Goal: Transaction & Acquisition: Purchase product/service

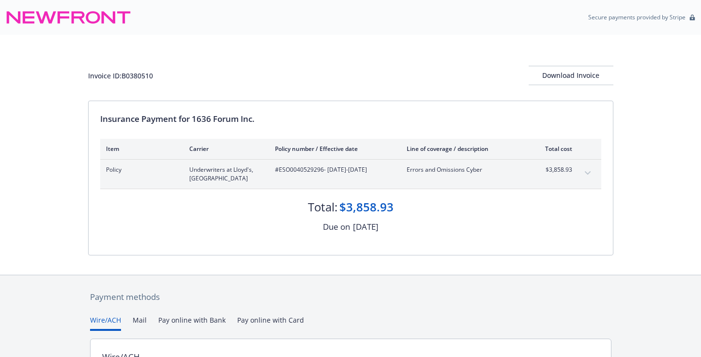
scroll to position [118, 0]
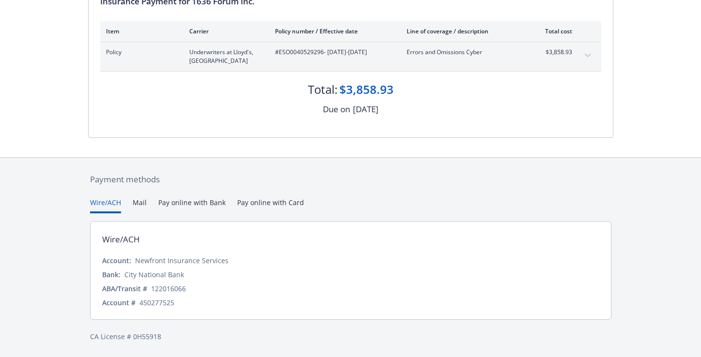
click at [142, 204] on button "Mail" at bounding box center [140, 205] width 14 height 16
click at [115, 123] on div "Secure payments provided by Stripe Invoice ID: B0380510 Download Invoice Insura…" at bounding box center [350, 119] width 701 height 475
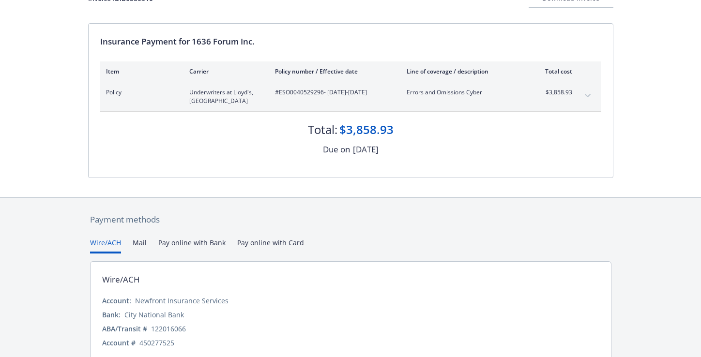
scroll to position [0, 0]
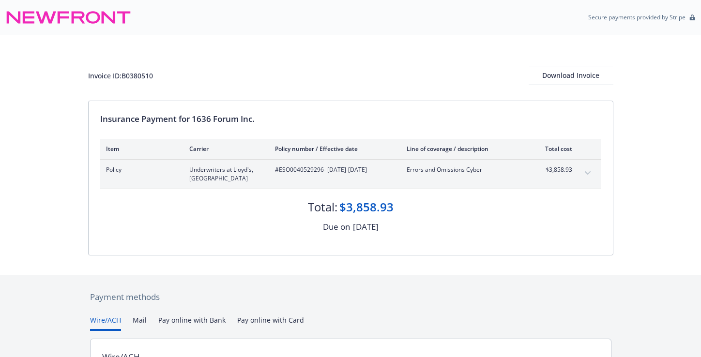
click at [178, 322] on button "Pay online with Bank" at bounding box center [191, 323] width 67 height 16
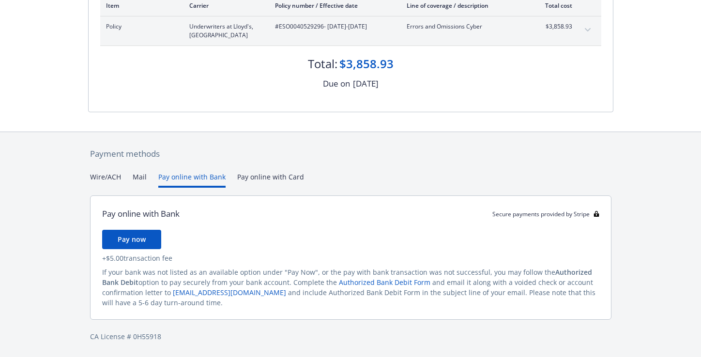
scroll to position [20, 0]
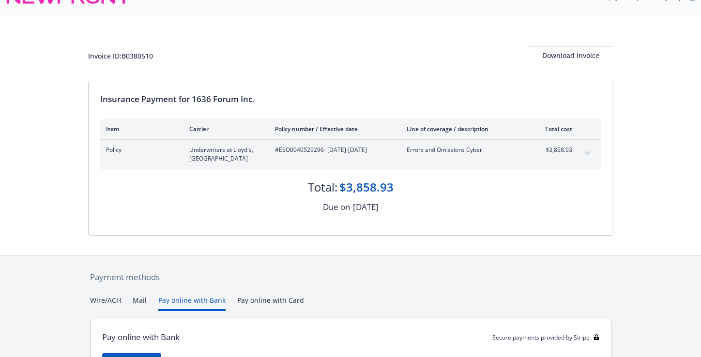
click at [585, 152] on icon "expand content" at bounding box center [588, 153] width 6 height 4
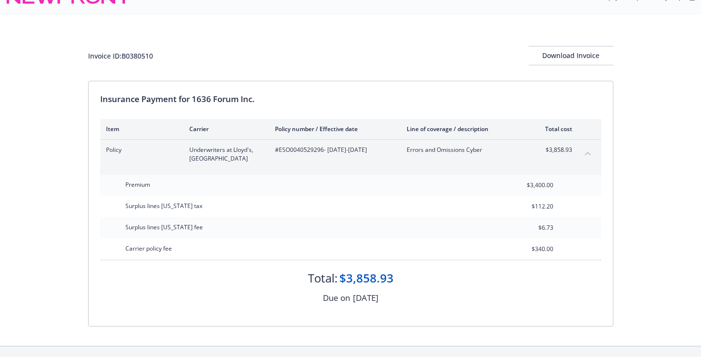
click at [593, 158] on button "collapse content" at bounding box center [587, 153] width 15 height 15
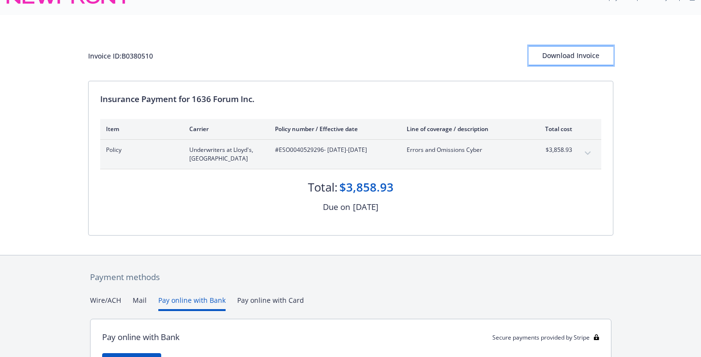
click at [577, 58] on div "Download Invoice" at bounding box center [571, 55] width 85 height 18
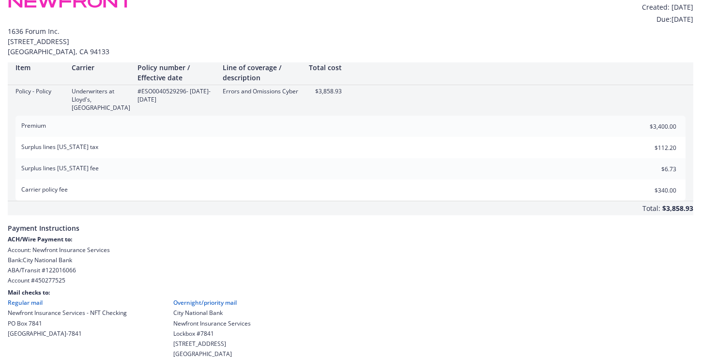
scroll to position [20, 0]
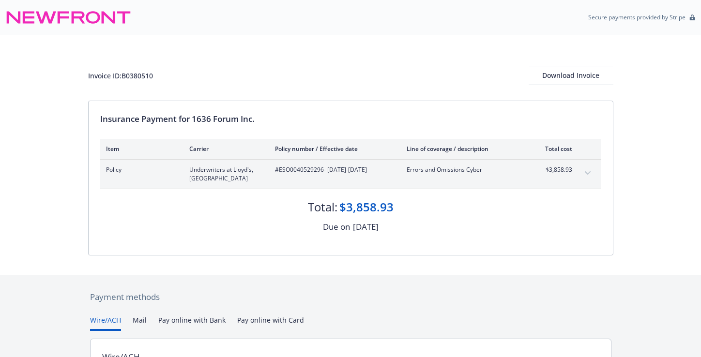
scroll to position [118, 0]
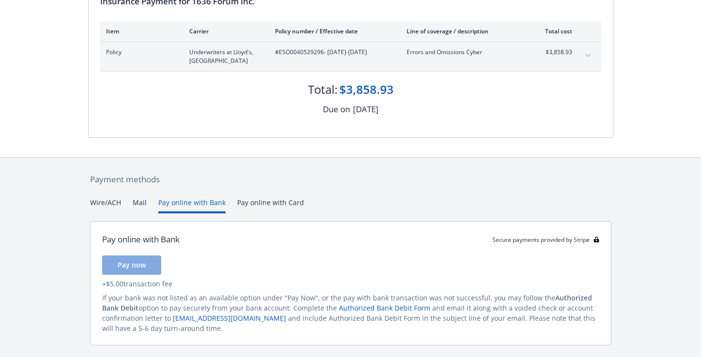
click at [175, 204] on button "Pay online with Bank" at bounding box center [191, 205] width 67 height 16
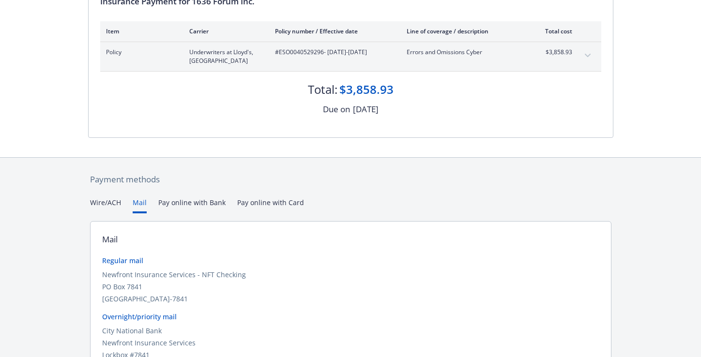
click at [142, 205] on button "Mail" at bounding box center [140, 205] width 14 height 16
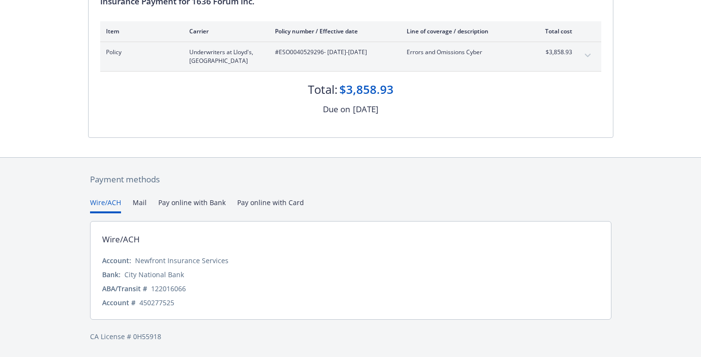
click at [98, 197] on button "Wire/ACH" at bounding box center [105, 205] width 31 height 16
click at [65, 210] on div "Payment methods Wire/ACH Mail Pay online with Bank Pay online with Card Wire/AC…" at bounding box center [350, 257] width 701 height 200
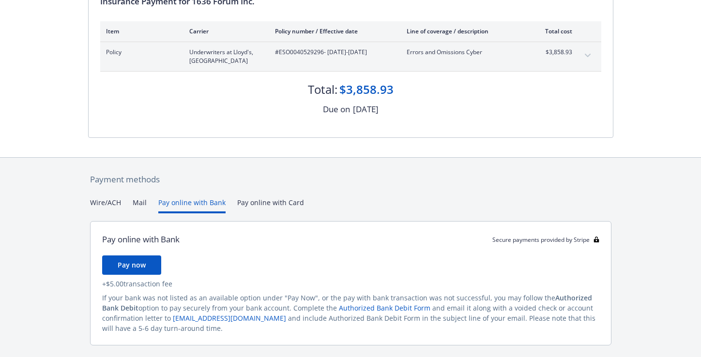
click at [207, 208] on button "Pay online with Bank" at bounding box center [191, 205] width 67 height 16
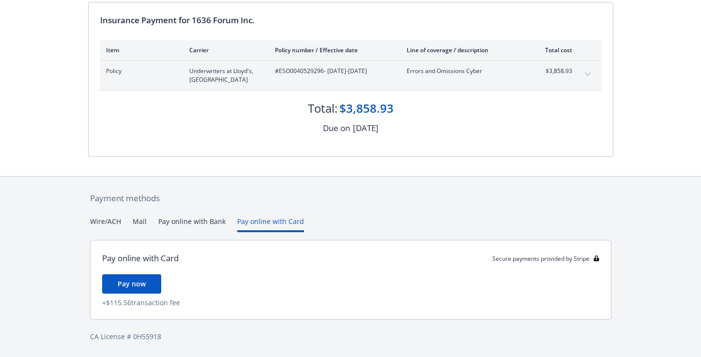
click at [239, 204] on div "Payment methods Wire/ACH Mail Pay online with Bank Pay online with Card Pay onl…" at bounding box center [350, 267] width 525 height 181
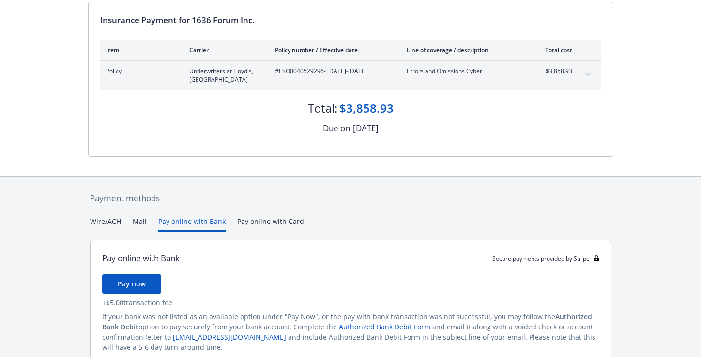
click at [211, 221] on button "Pay online with Bank" at bounding box center [191, 224] width 67 height 16
click at [212, 196] on div "Payment methods" at bounding box center [350, 198] width 521 height 13
click at [106, 225] on button "Wire/ACH" at bounding box center [105, 224] width 31 height 16
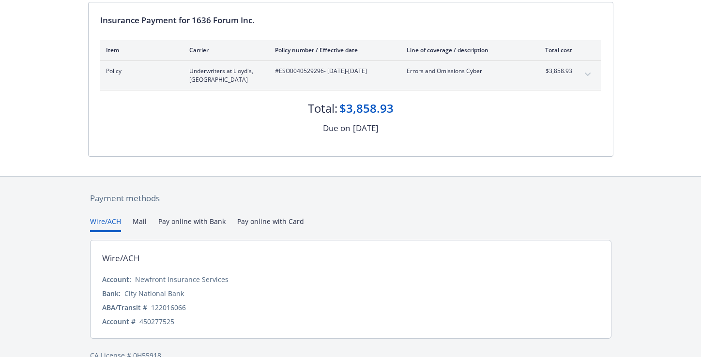
scroll to position [118, 0]
